Goal: Information Seeking & Learning: Find specific fact

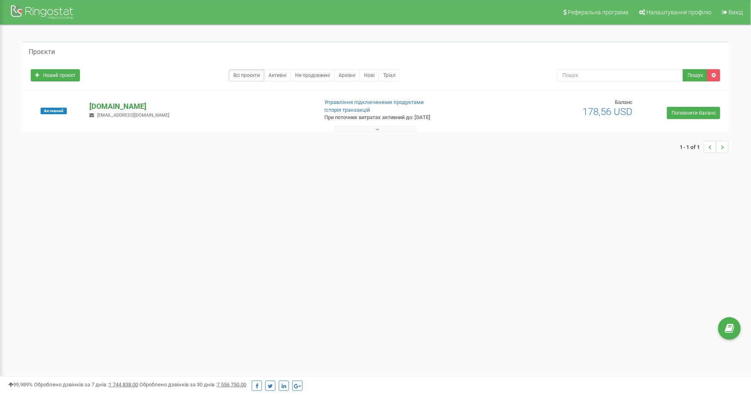
click at [103, 103] on p "[DOMAIN_NAME]" at bounding box center [200, 106] width 222 height 11
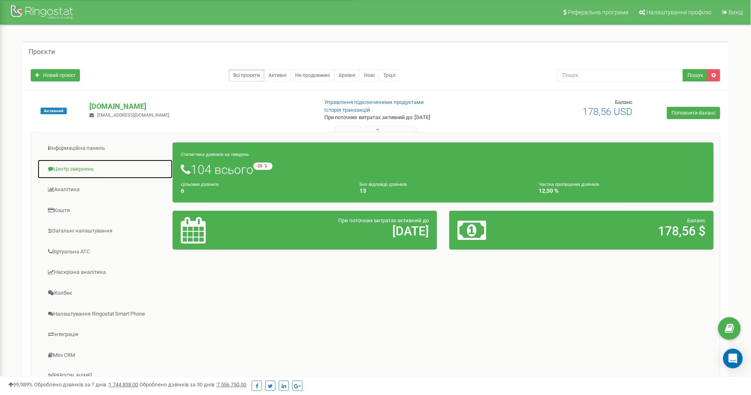
click at [90, 165] on link "Центр звернень" at bounding box center [105, 169] width 136 height 20
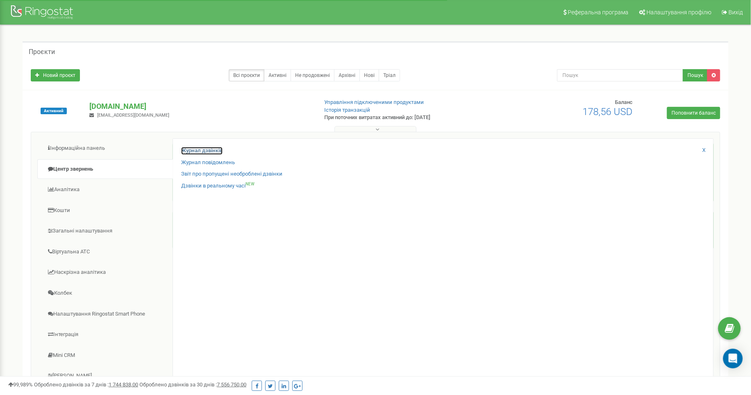
click at [187, 149] on link "Журнал дзвінків" at bounding box center [201, 151] width 41 height 8
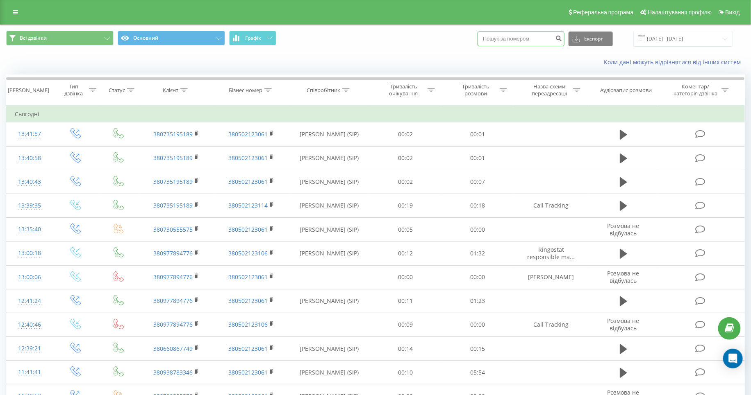
click at [526, 36] on input at bounding box center [520, 39] width 87 height 15
paste input "0735195189"
type input "0735195189"
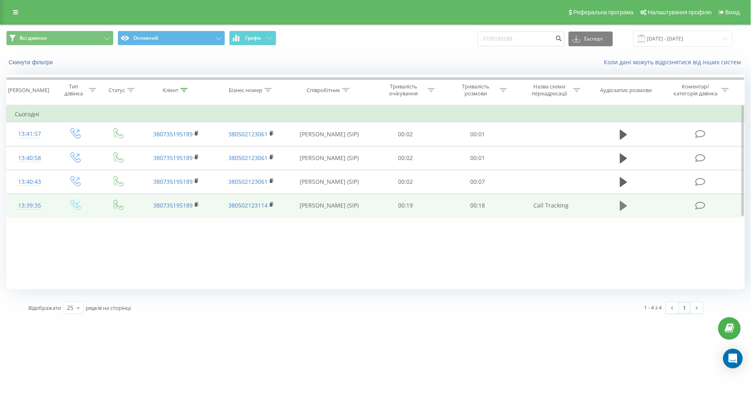
click at [625, 205] on icon at bounding box center [623, 206] width 7 height 10
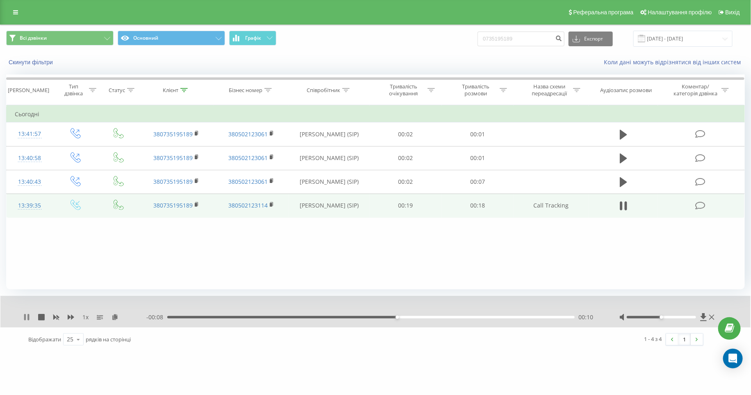
click at [26, 318] on icon at bounding box center [26, 317] width 7 height 7
